Goal: Communication & Community: Share content

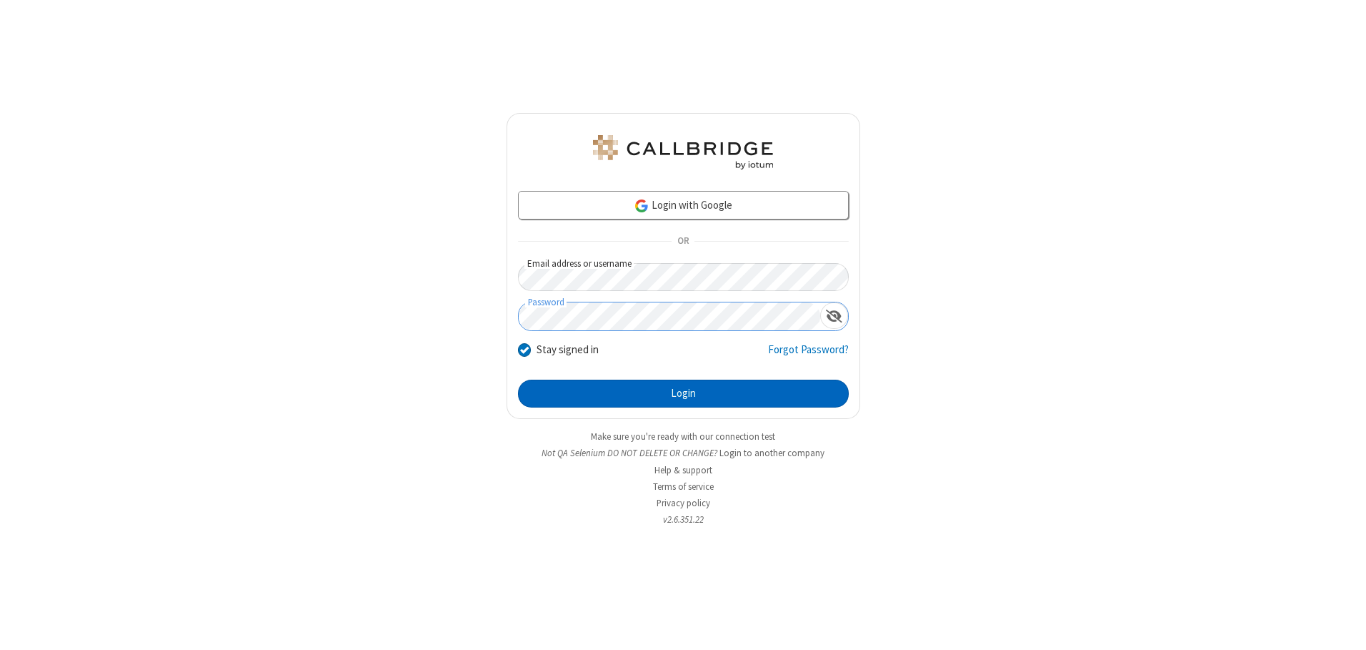
click at [683, 393] on button "Login" at bounding box center [683, 393] width 331 height 29
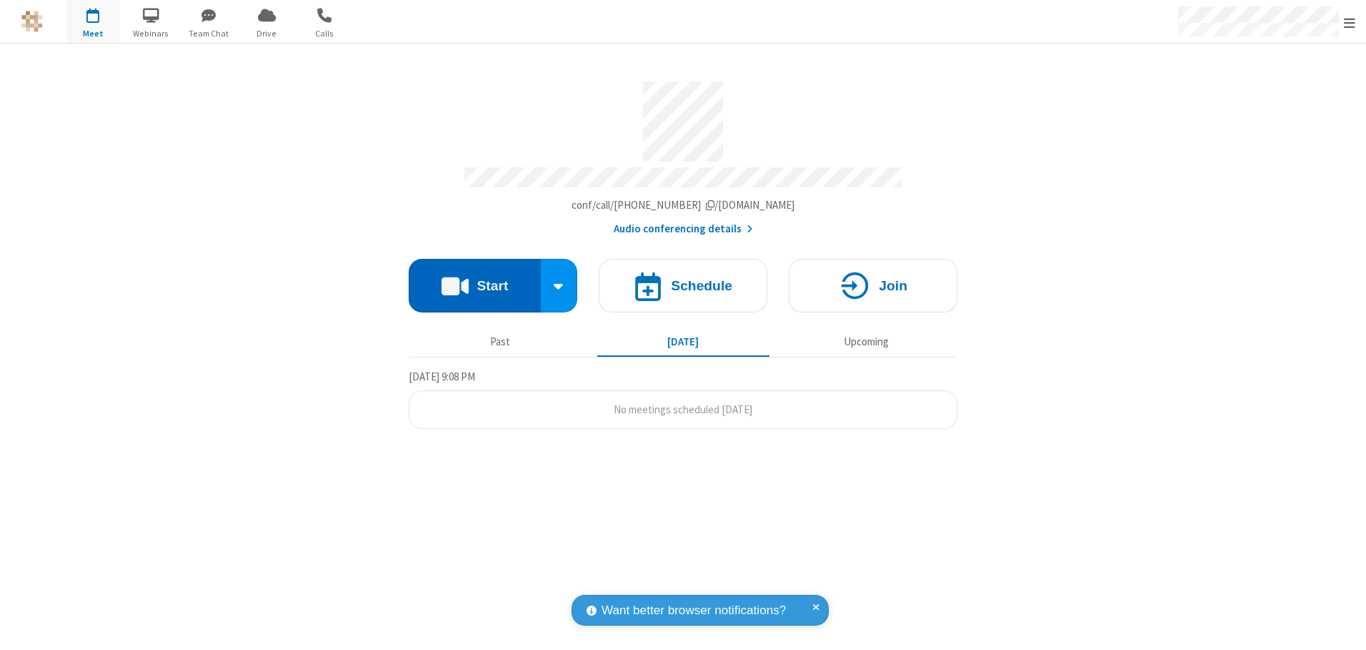
click at [474, 280] on button "Start" at bounding box center [475, 286] width 132 height 54
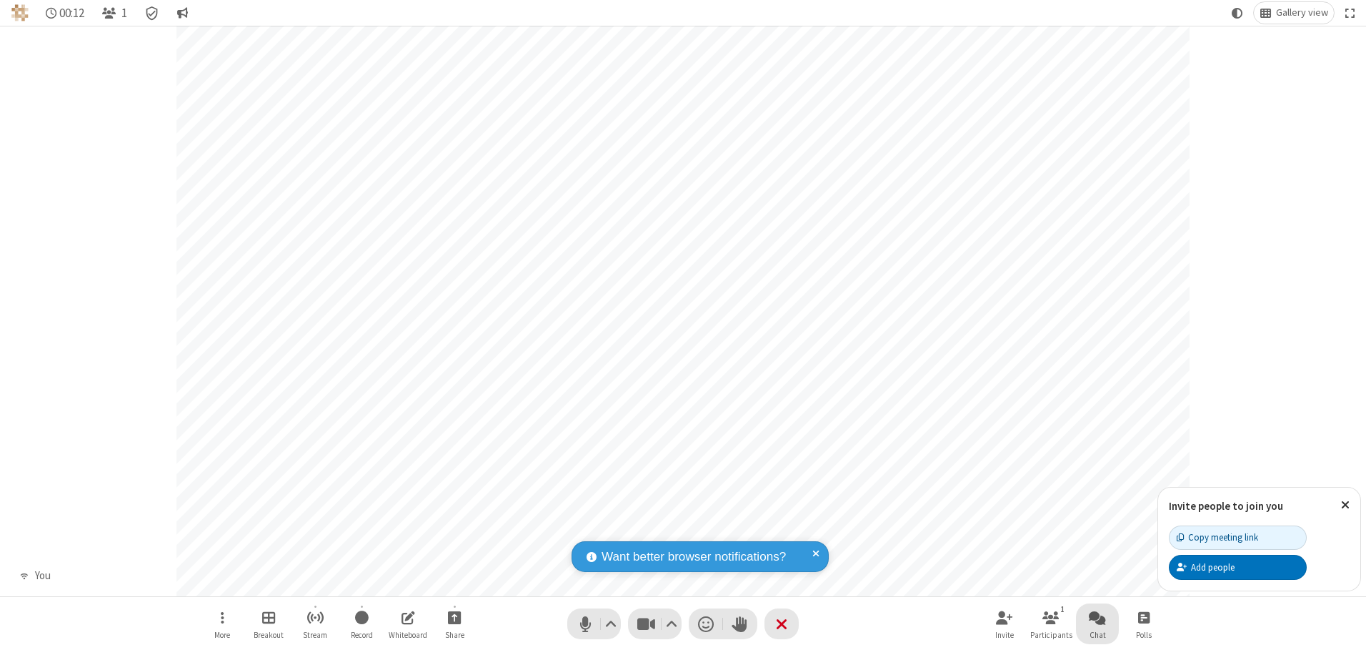
click at [1098, 617] on span "Open chat" at bounding box center [1097, 617] width 17 height 18
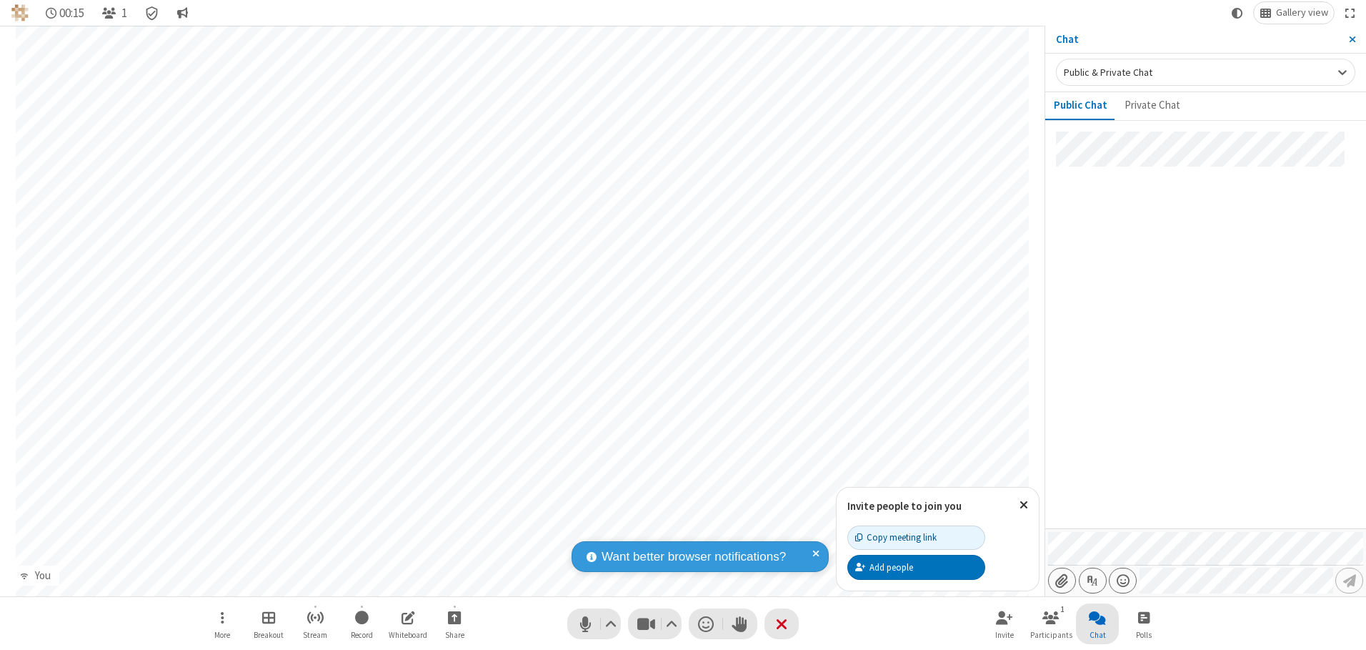
type input "C:\fakepath\doc_test.docx"
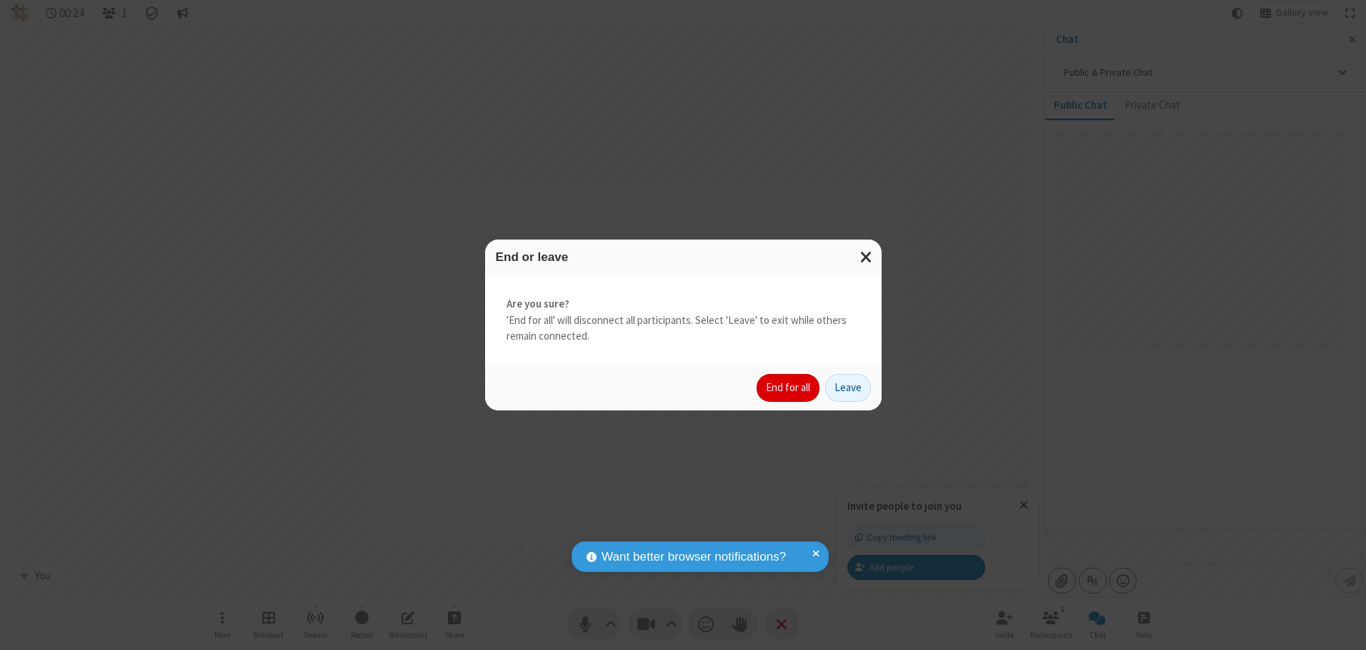
click at [789, 387] on button "End for all" at bounding box center [788, 388] width 63 height 29
